Goal: Task Accomplishment & Management: Manage account settings

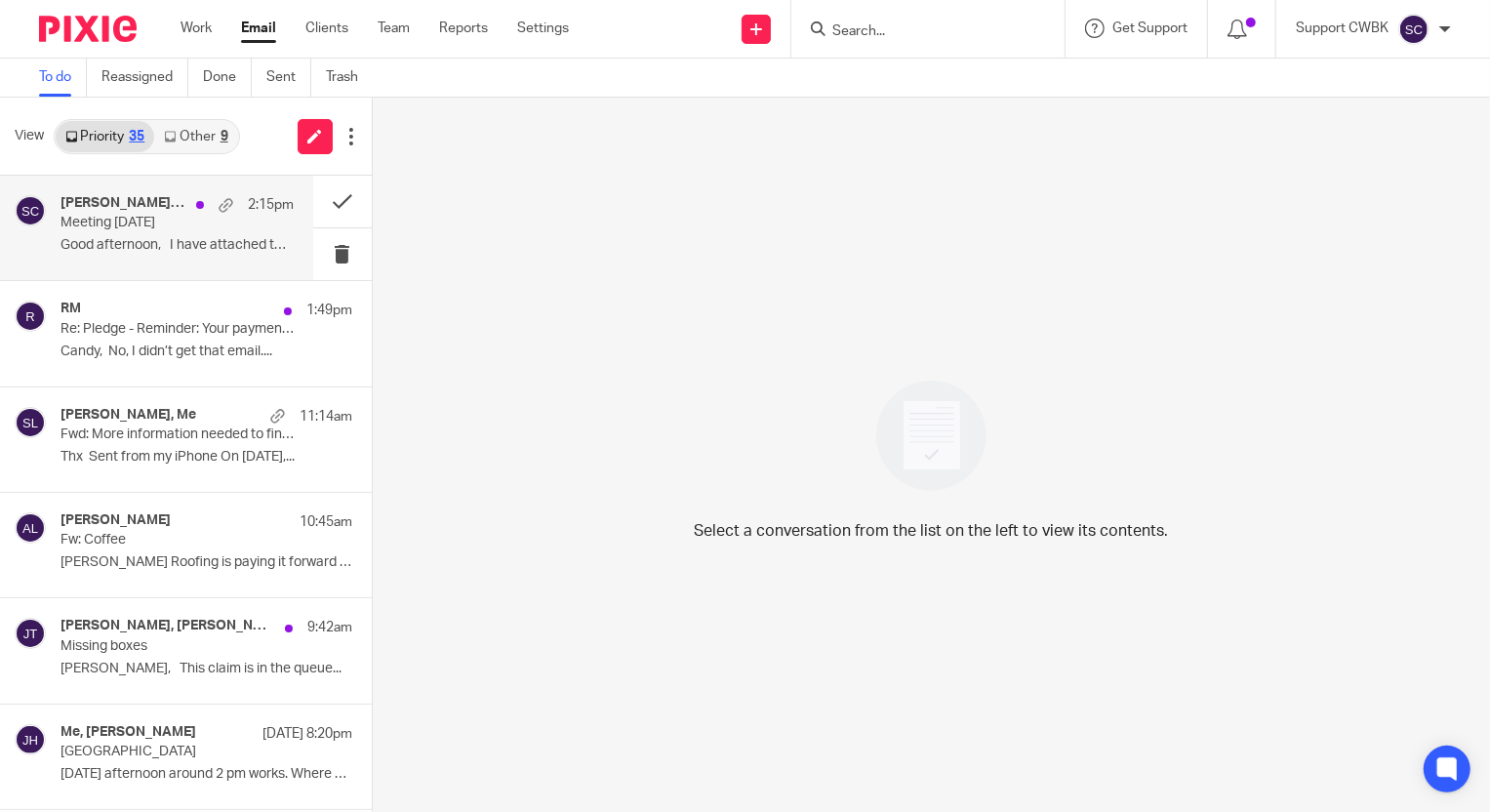
click at [116, 229] on p "Meeting [DATE]" at bounding box center [154, 222] width 186 height 17
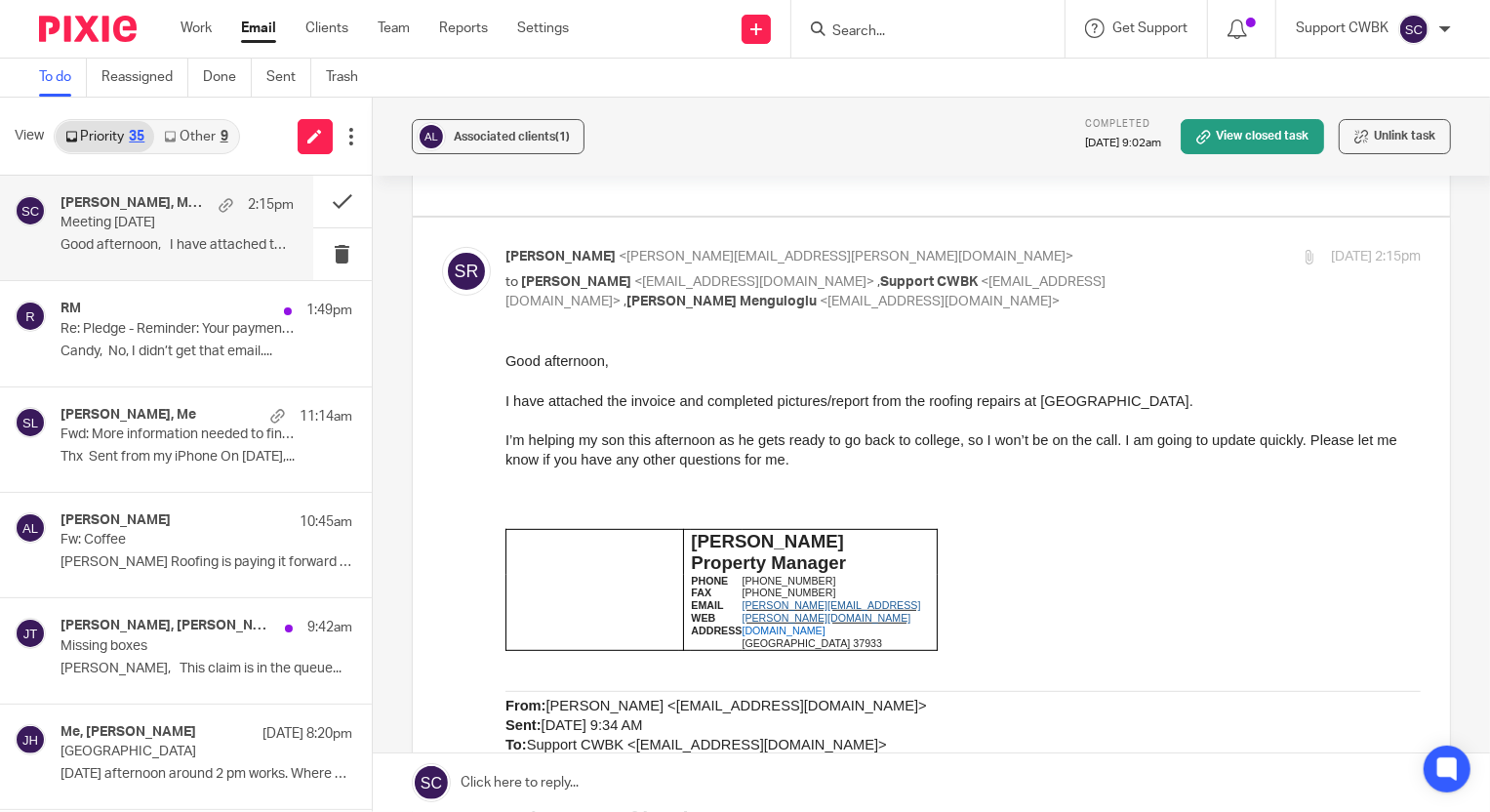
scroll to position [443, 0]
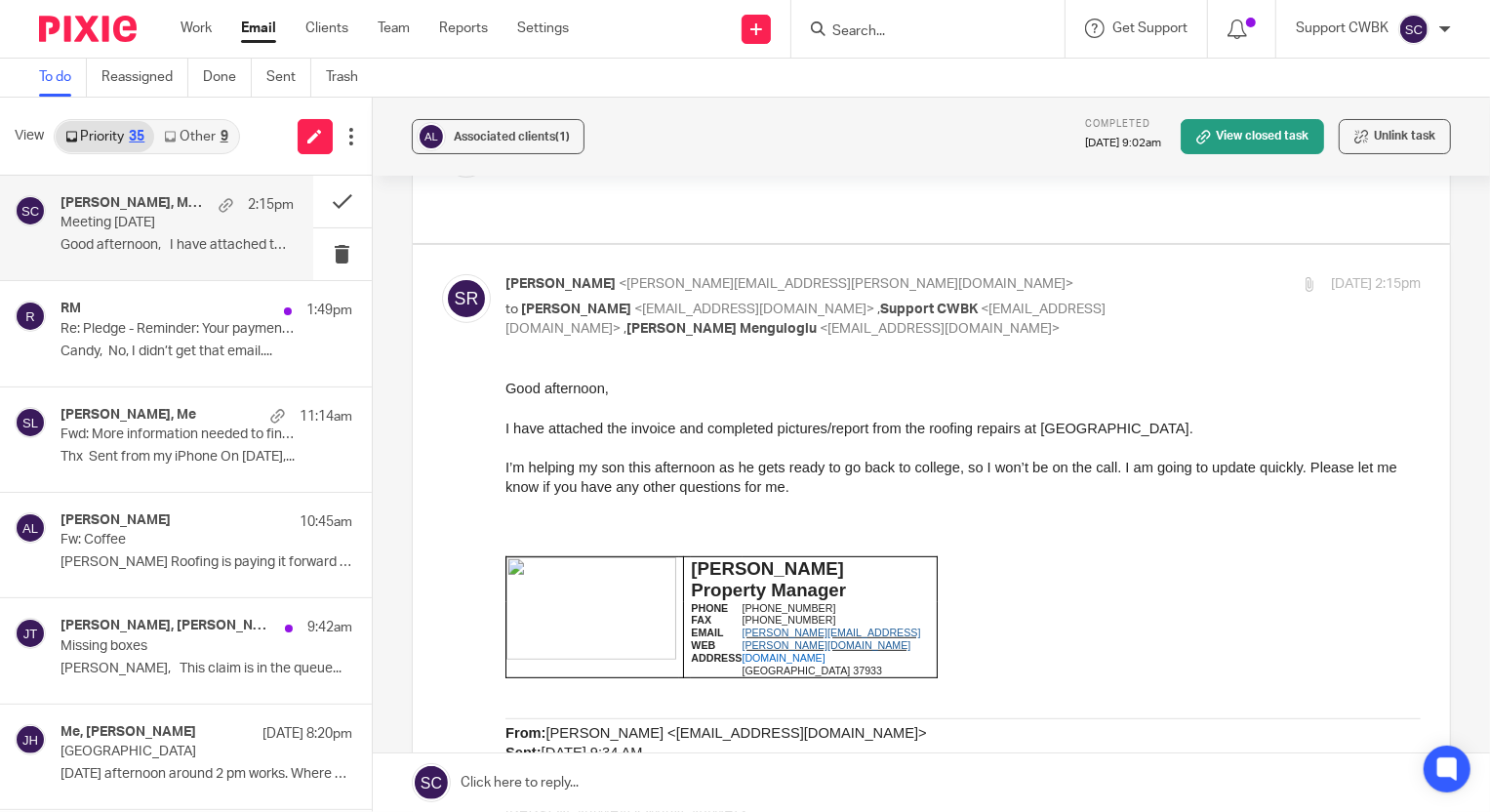
click at [191, 138] on link "Other 9" at bounding box center [195, 137] width 83 height 31
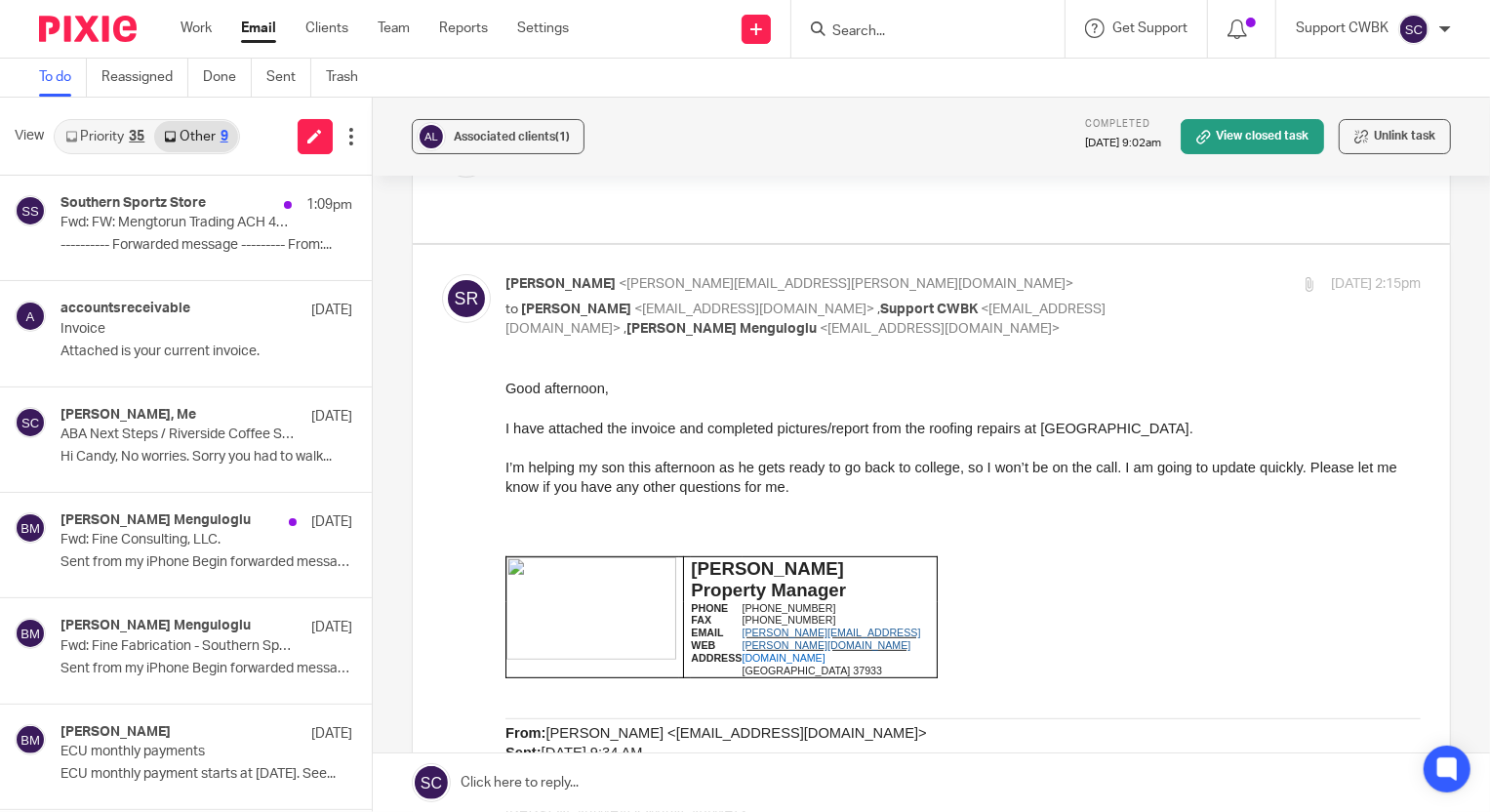
click at [85, 128] on link "Priority 35" at bounding box center [105, 137] width 99 height 31
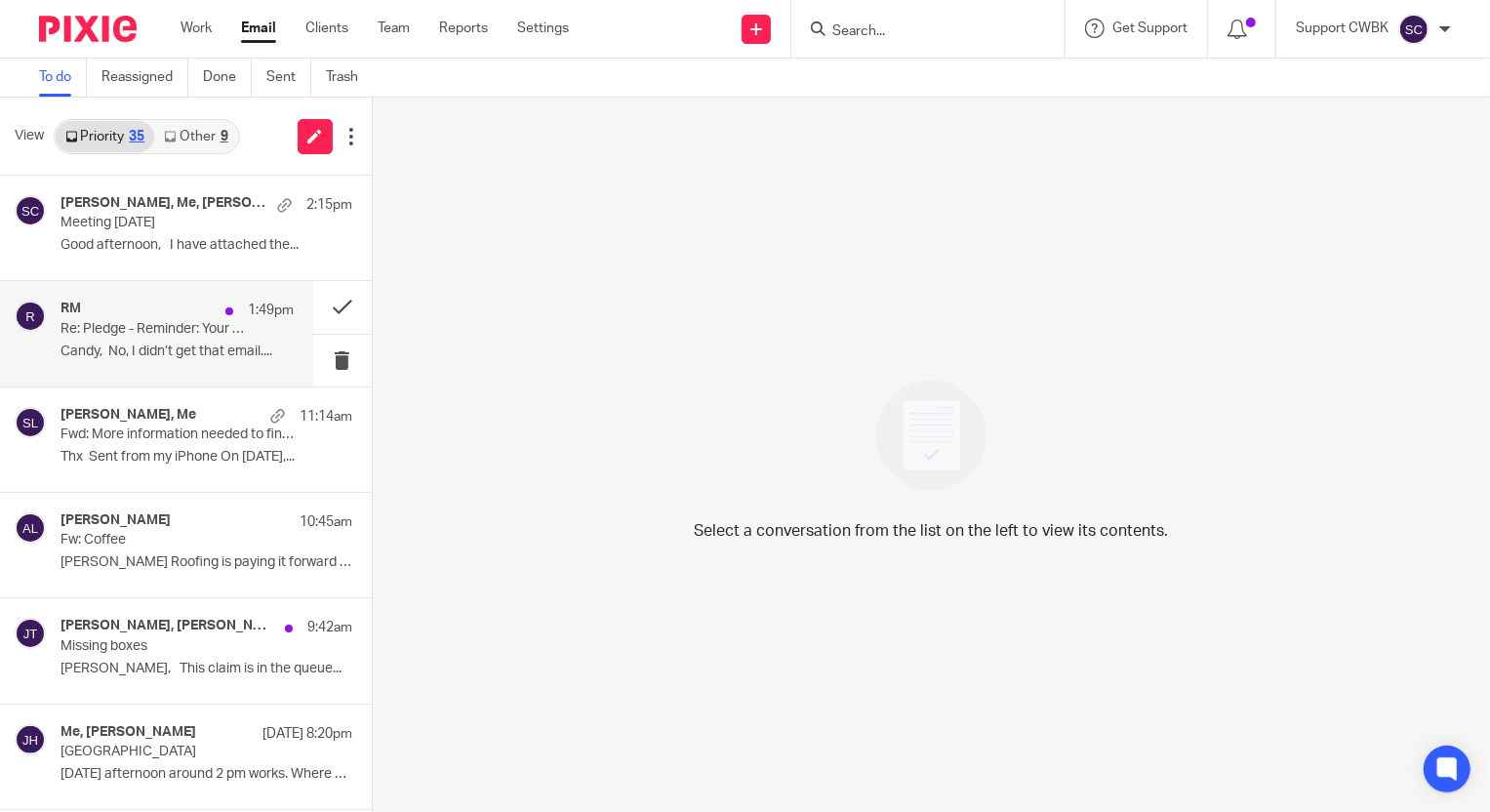
click at [114, 327] on p "Re: Pledge - Reminder: Your payment to REAL MOMENTUM Ministries INC is due" at bounding box center [154, 329] width 186 height 17
